Goal: Information Seeking & Learning: Learn about a topic

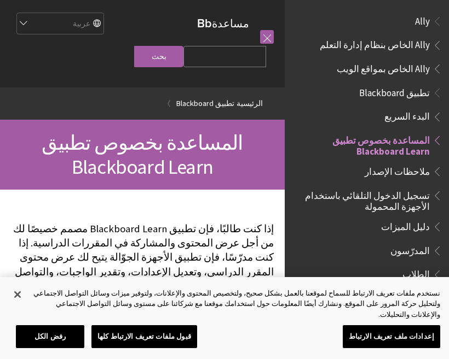
scroll to position [113, 0]
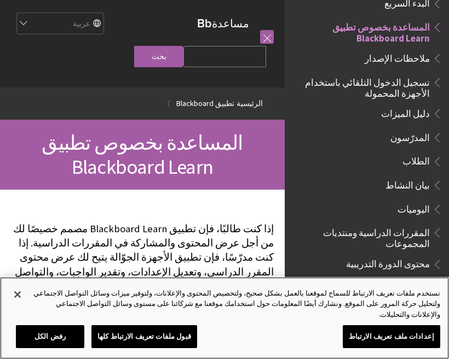
click at [14, 306] on button "إغلاق" at bounding box center [17, 295] width 24 height 24
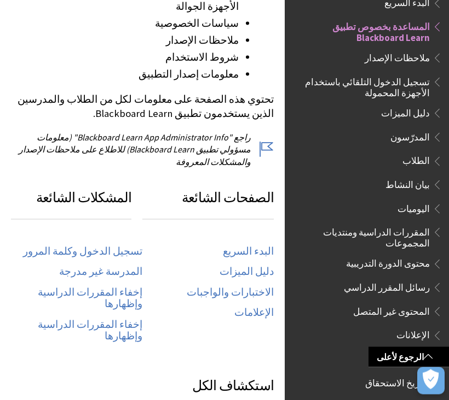
scroll to position [450, 0]
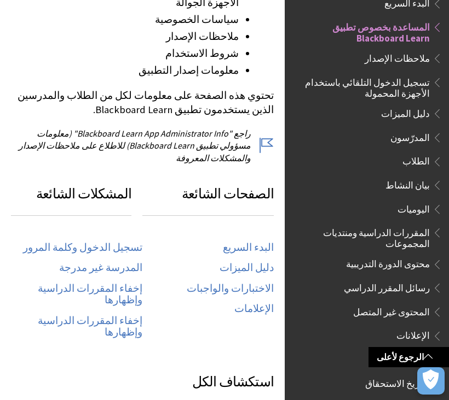
click at [257, 242] on link "البدء السريع" at bounding box center [248, 248] width 51 height 13
click at [245, 242] on link "البدء السريع" at bounding box center [248, 248] width 51 height 13
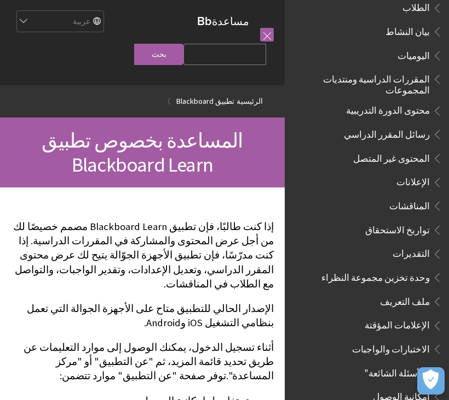
scroll to position [312, 0]
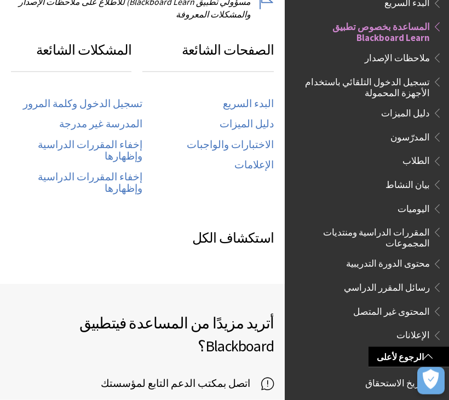
scroll to position [595, 0]
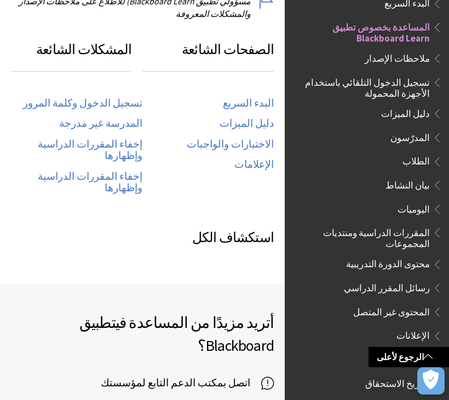
click at [63, 97] on link "تسجيل الدخول وكلمة المرور" at bounding box center [82, 103] width 119 height 13
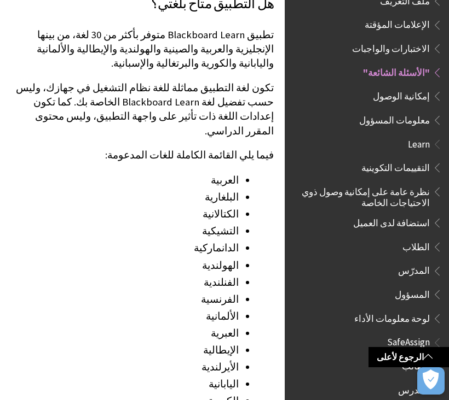
scroll to position [1230, 0]
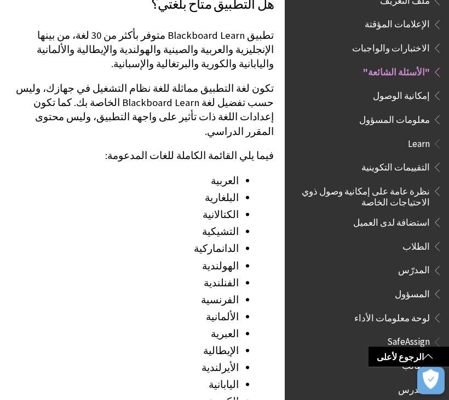
click at [212, 173] on li "العربية" at bounding box center [125, 180] width 228 height 15
click at [220, 173] on li "العربية" at bounding box center [125, 180] width 228 height 15
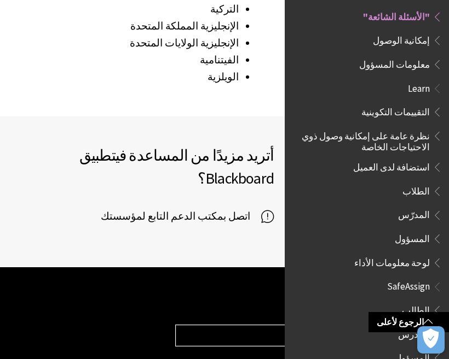
scroll to position [622, 0]
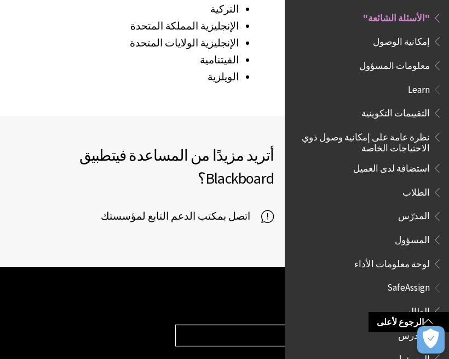
click at [385, 327] on link "الرجوع لأعلى" at bounding box center [408, 322] width 80 height 20
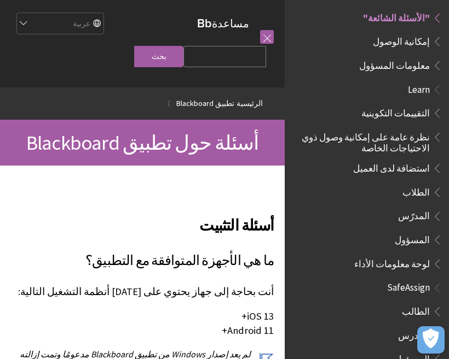
click at [337, 183] on span "الطلاب" at bounding box center [368, 192] width 145 height 19
click at [322, 183] on span "الطلاب" at bounding box center [368, 192] width 145 height 19
click at [327, 183] on span "الطلاب" at bounding box center [368, 192] width 145 height 19
